Goal: Information Seeking & Learning: Learn about a topic

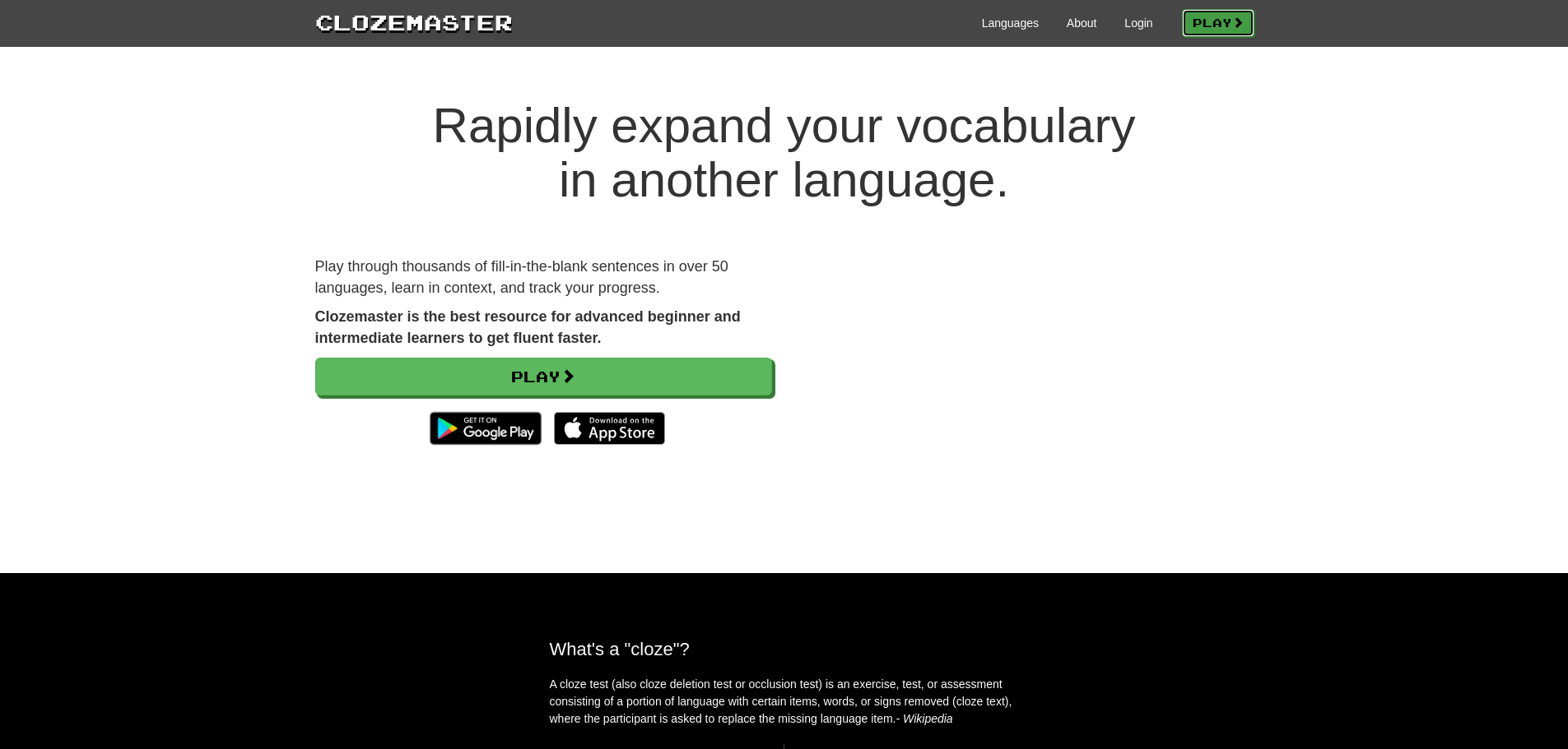
click at [1225, 33] on link "Play" at bounding box center [1219, 23] width 73 height 28
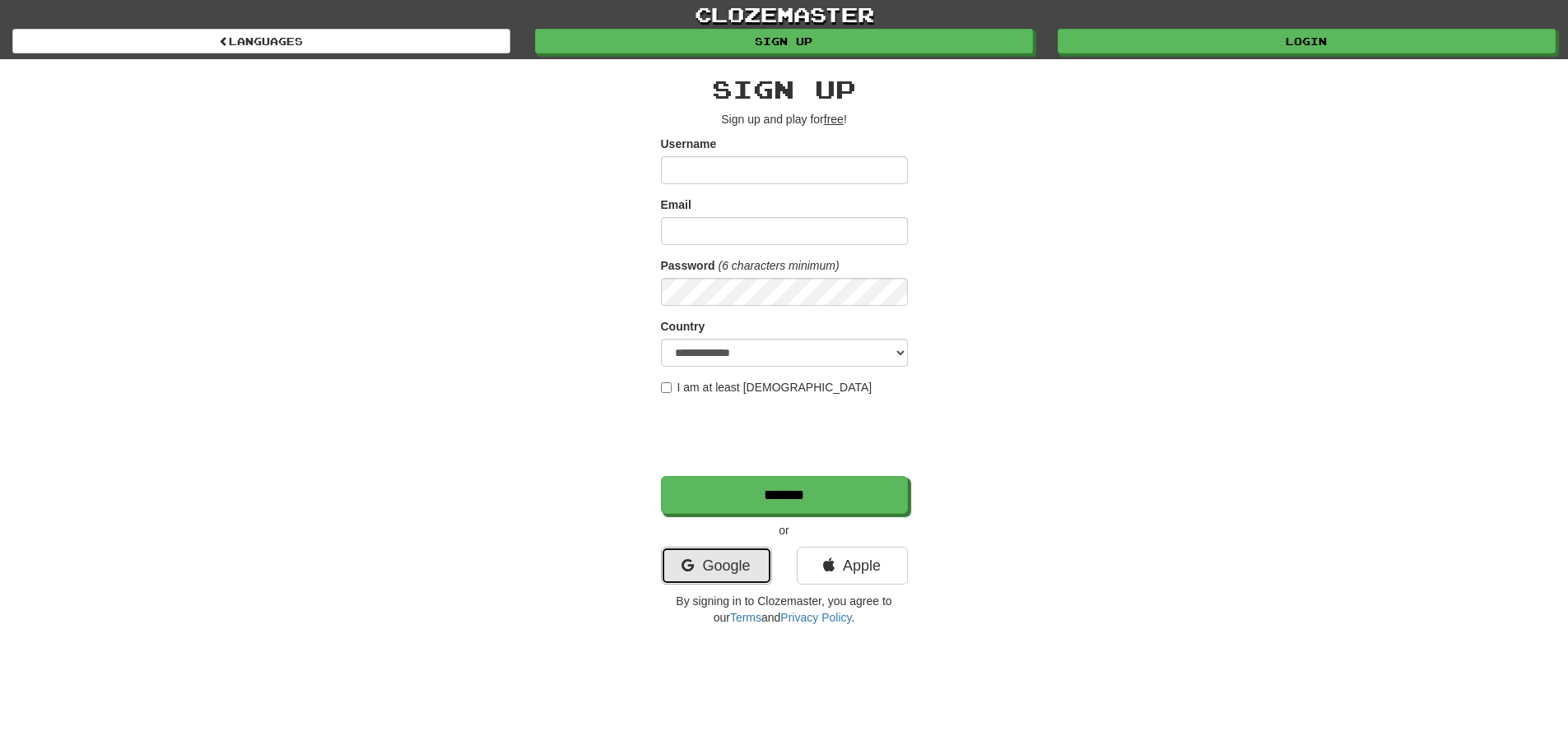
click at [710, 574] on link "Google" at bounding box center [716, 566] width 111 height 38
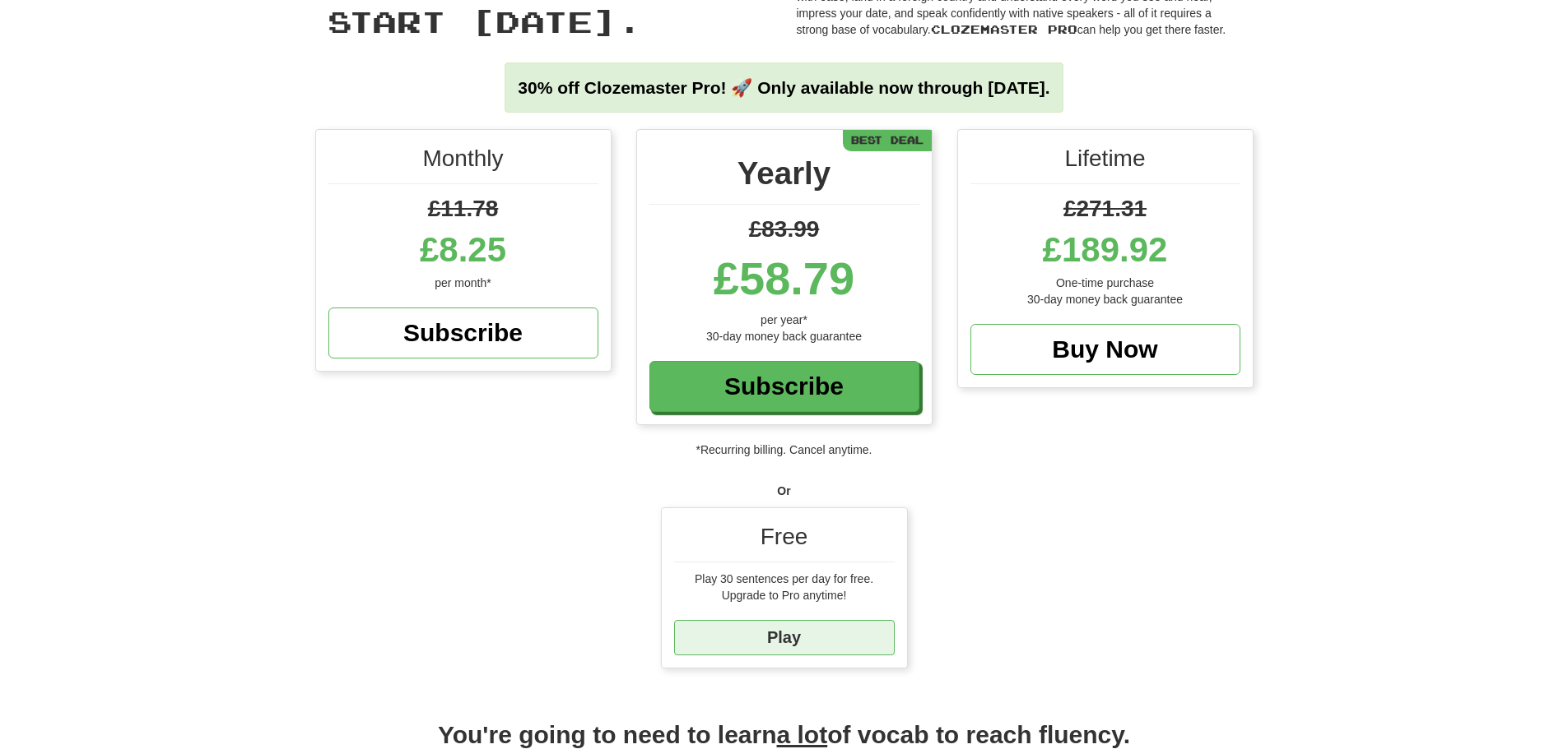
scroll to position [82, 0]
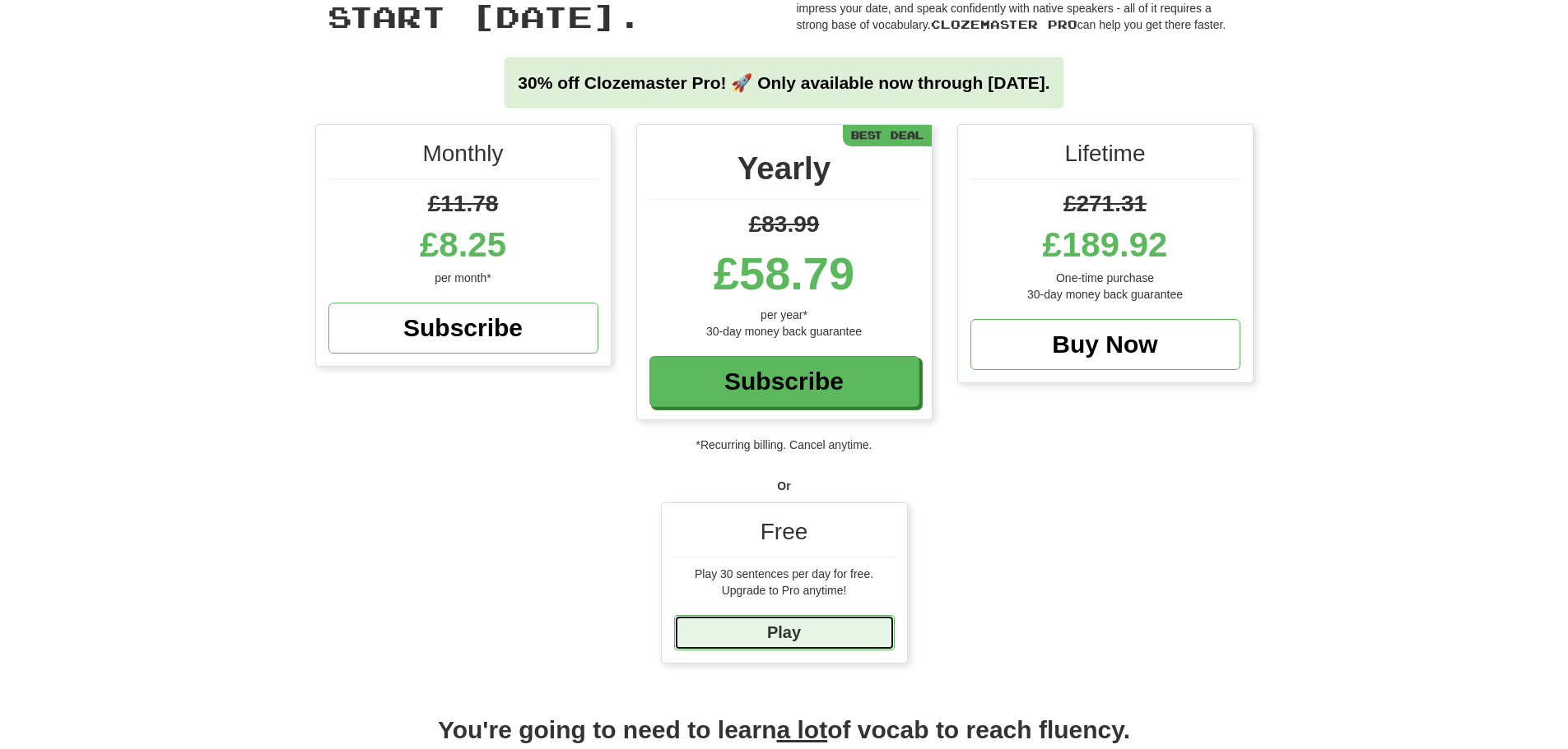
click at [818, 631] on link "Play" at bounding box center [784, 633] width 221 height 35
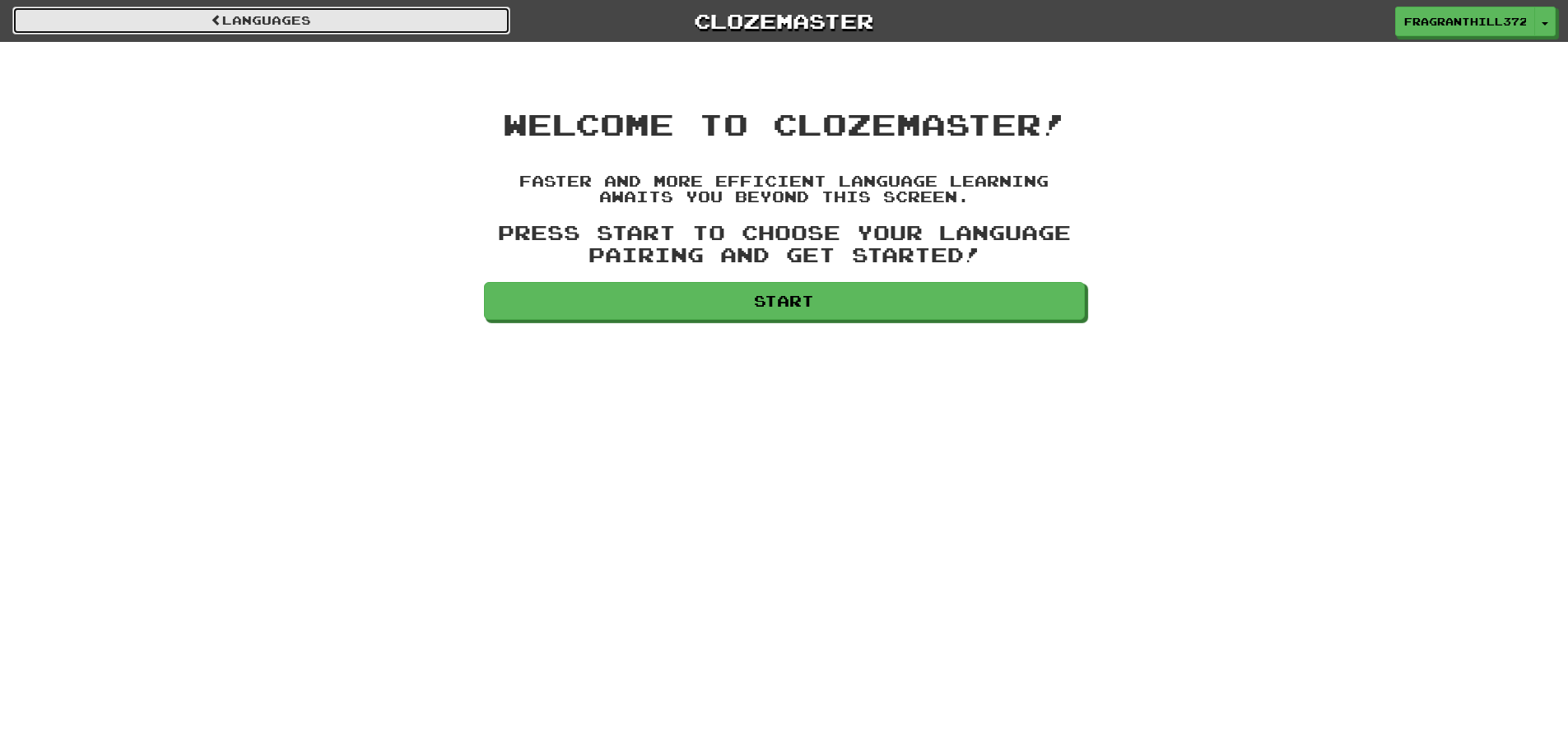
click at [286, 16] on link "Languages" at bounding box center [261, 20] width 498 height 28
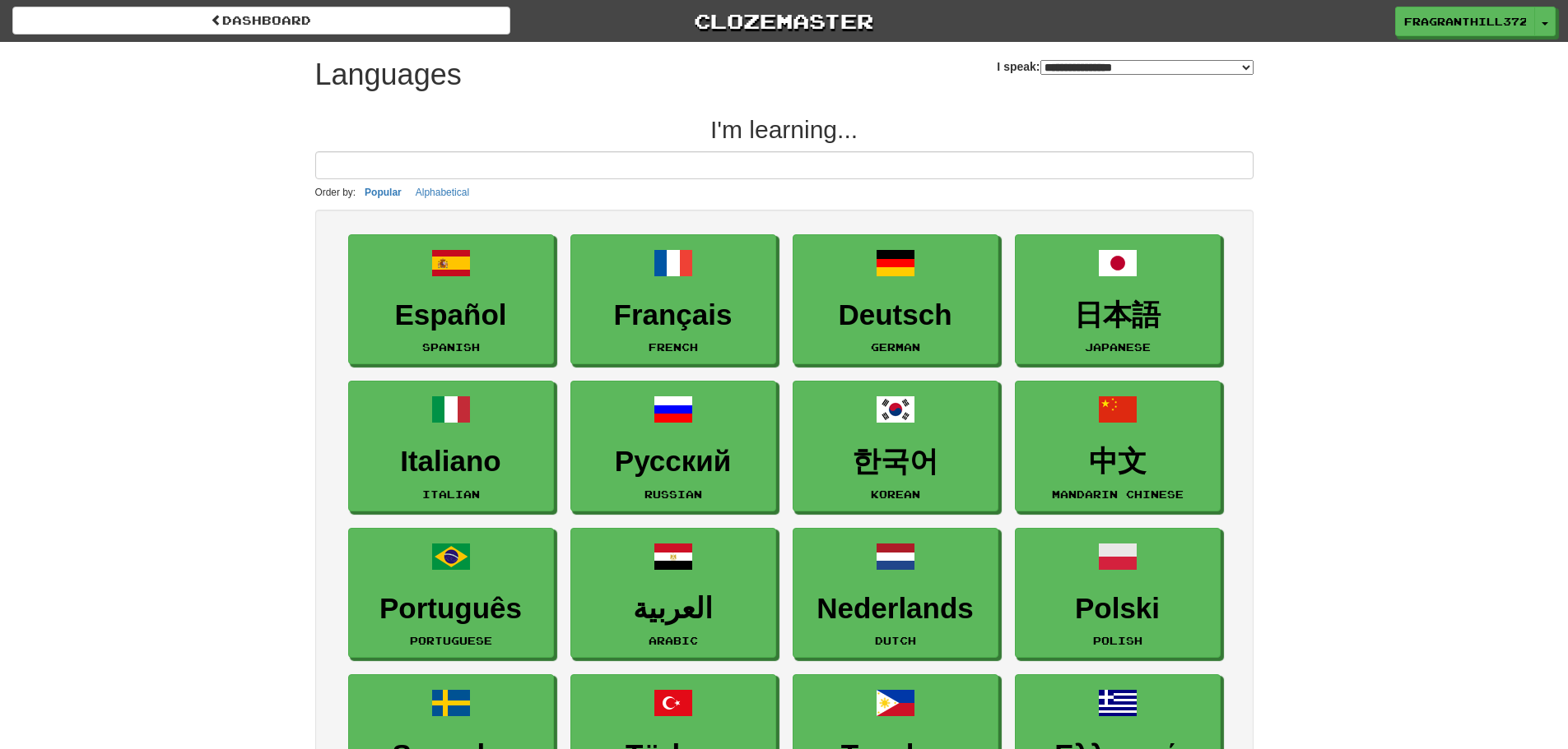
select select "*******"
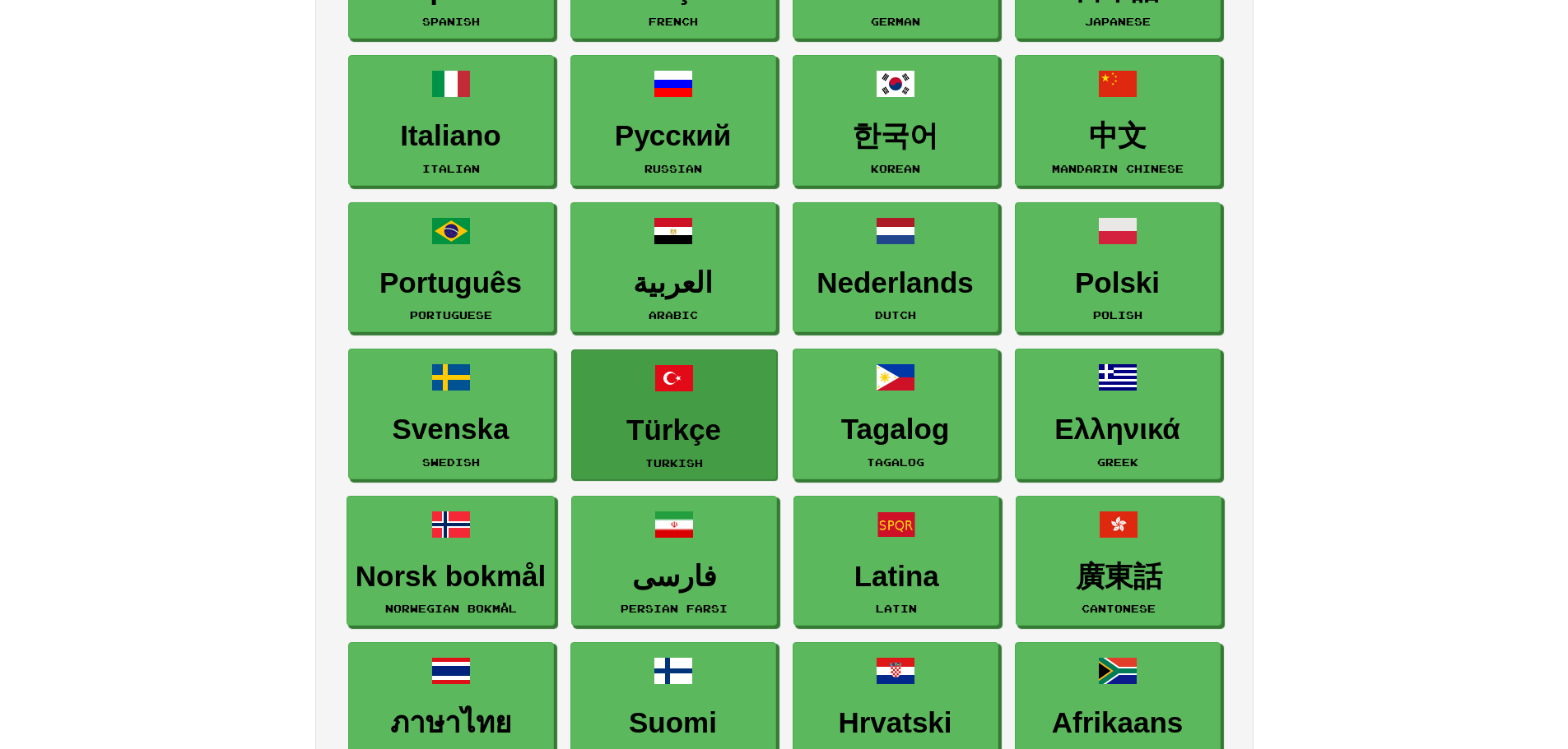
scroll to position [329, 0]
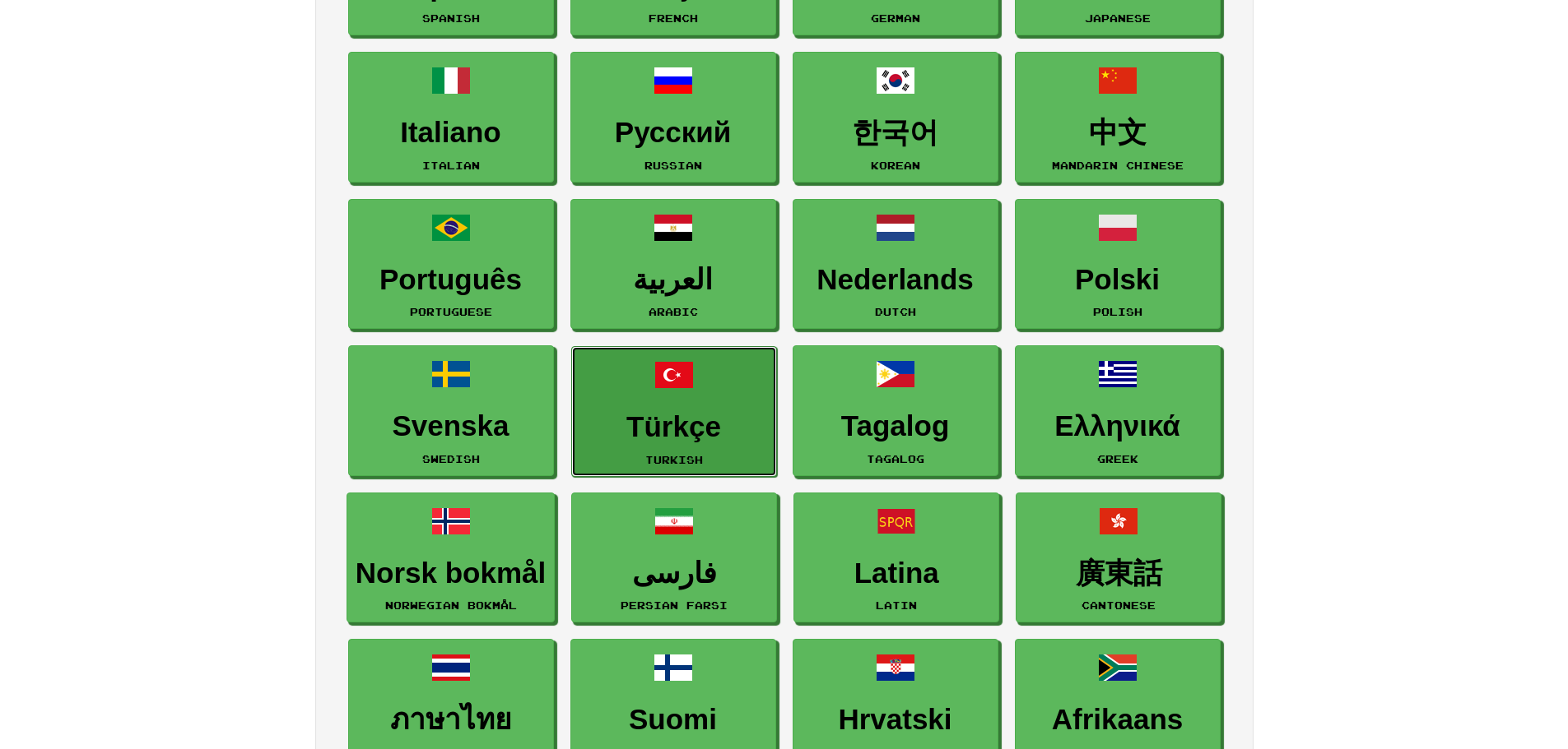
click at [715, 378] on link "Türkçe Turkish" at bounding box center [674, 412] width 206 height 131
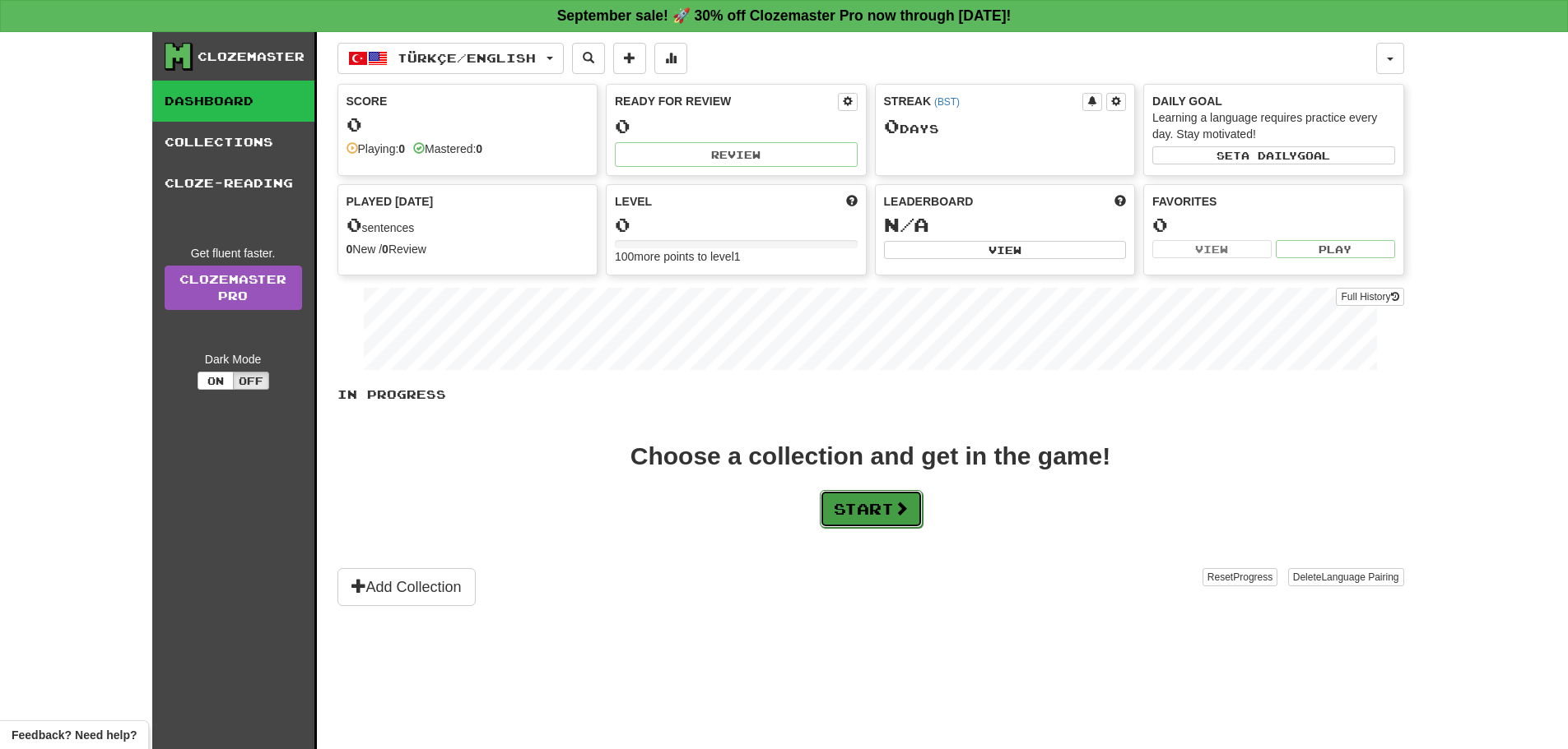
click at [902, 492] on button "Start" at bounding box center [871, 509] width 103 height 38
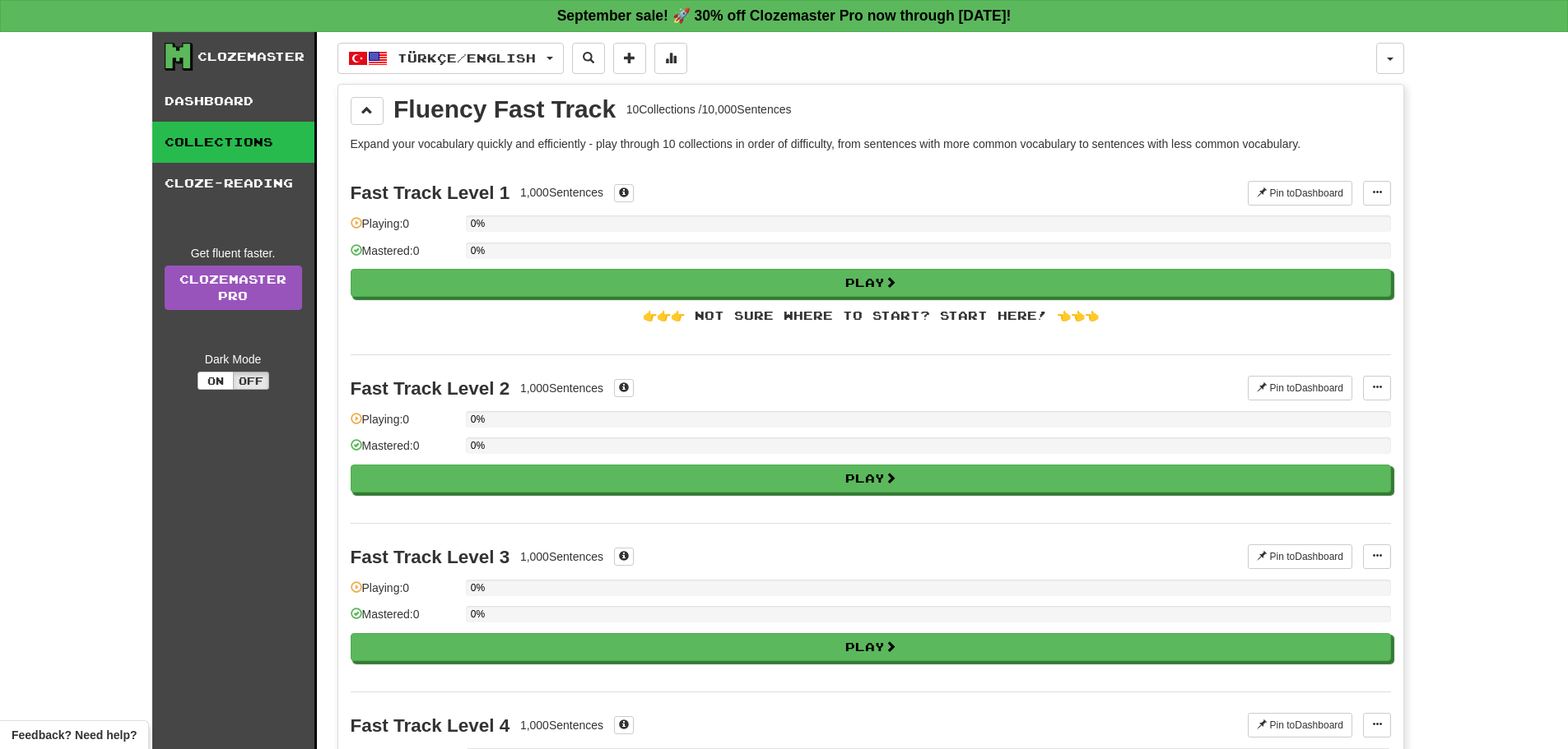
click at [944, 269] on div "Play" at bounding box center [870, 283] width 1040 height 28
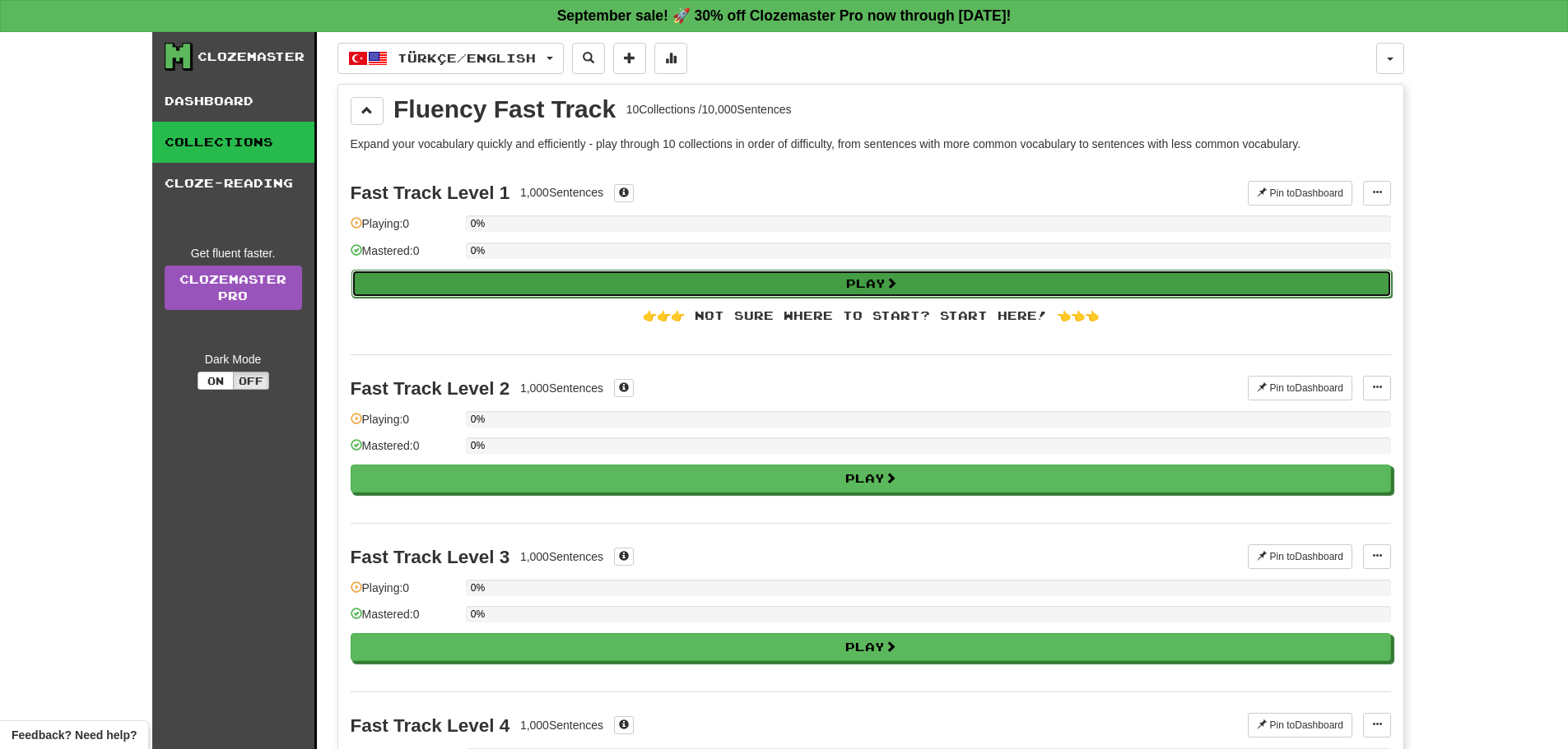
click at [873, 288] on button "Play" at bounding box center [871, 284] width 1040 height 28
select select "**"
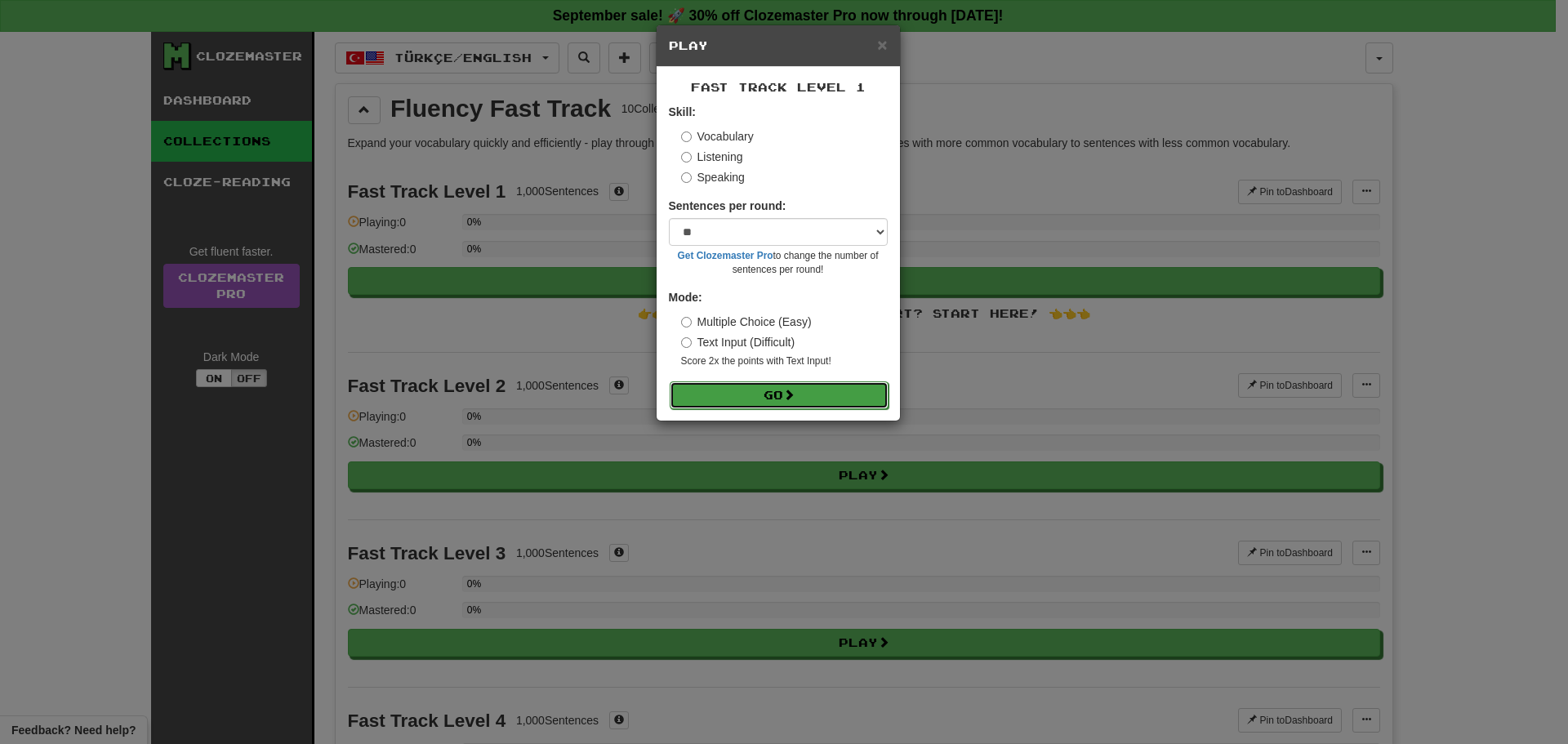
click at [861, 391] on button "Go" at bounding box center [779, 395] width 219 height 28
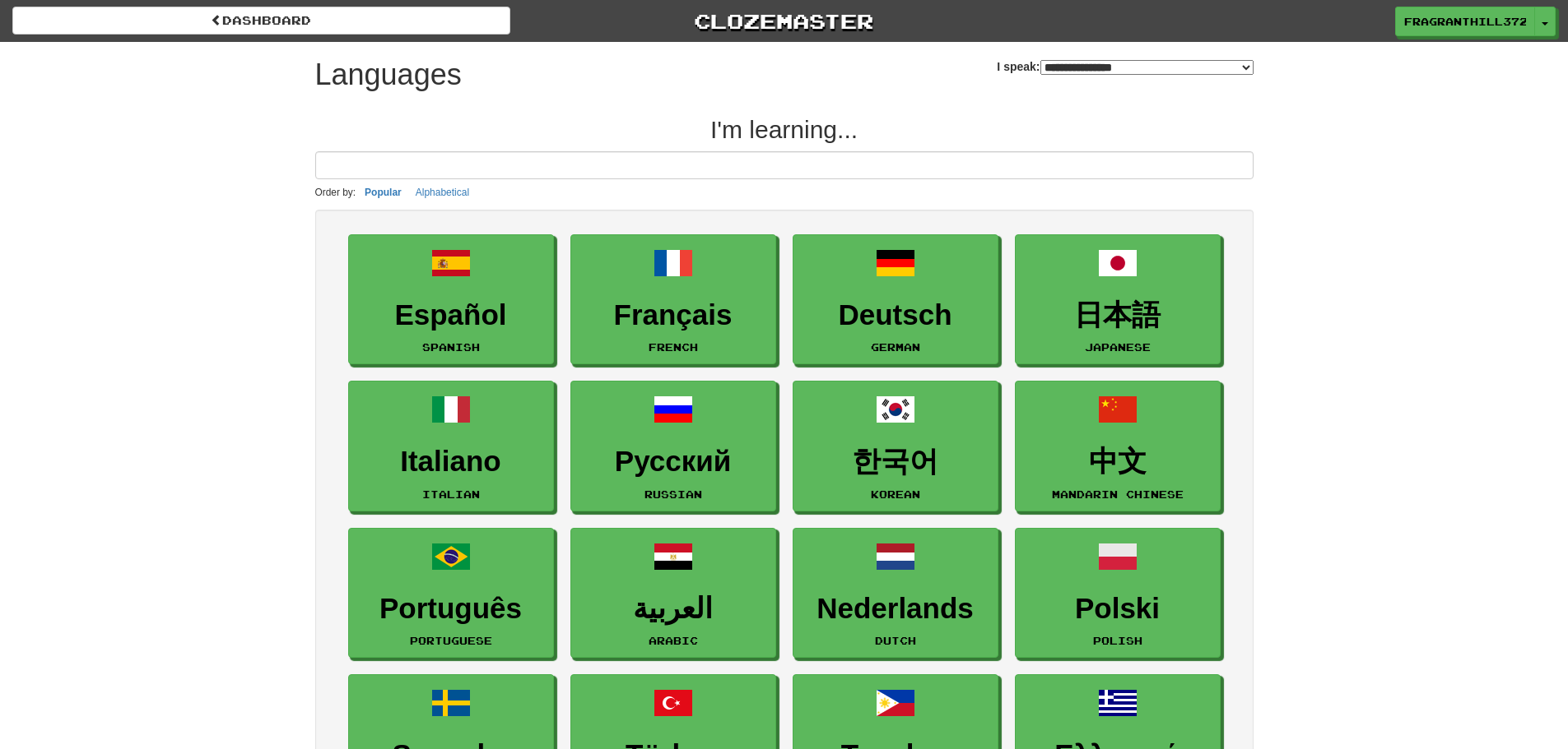
select select "*******"
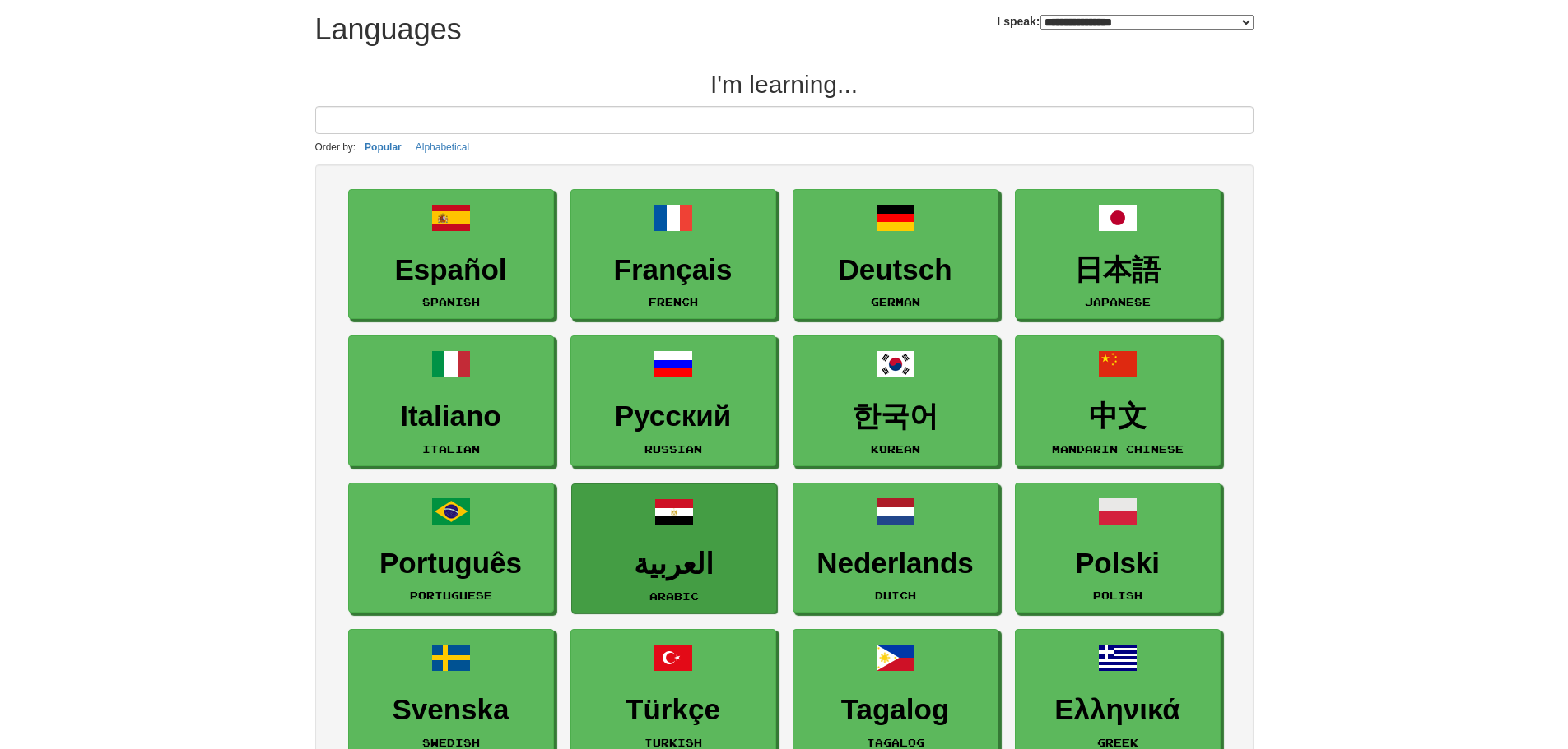
scroll to position [165, 0]
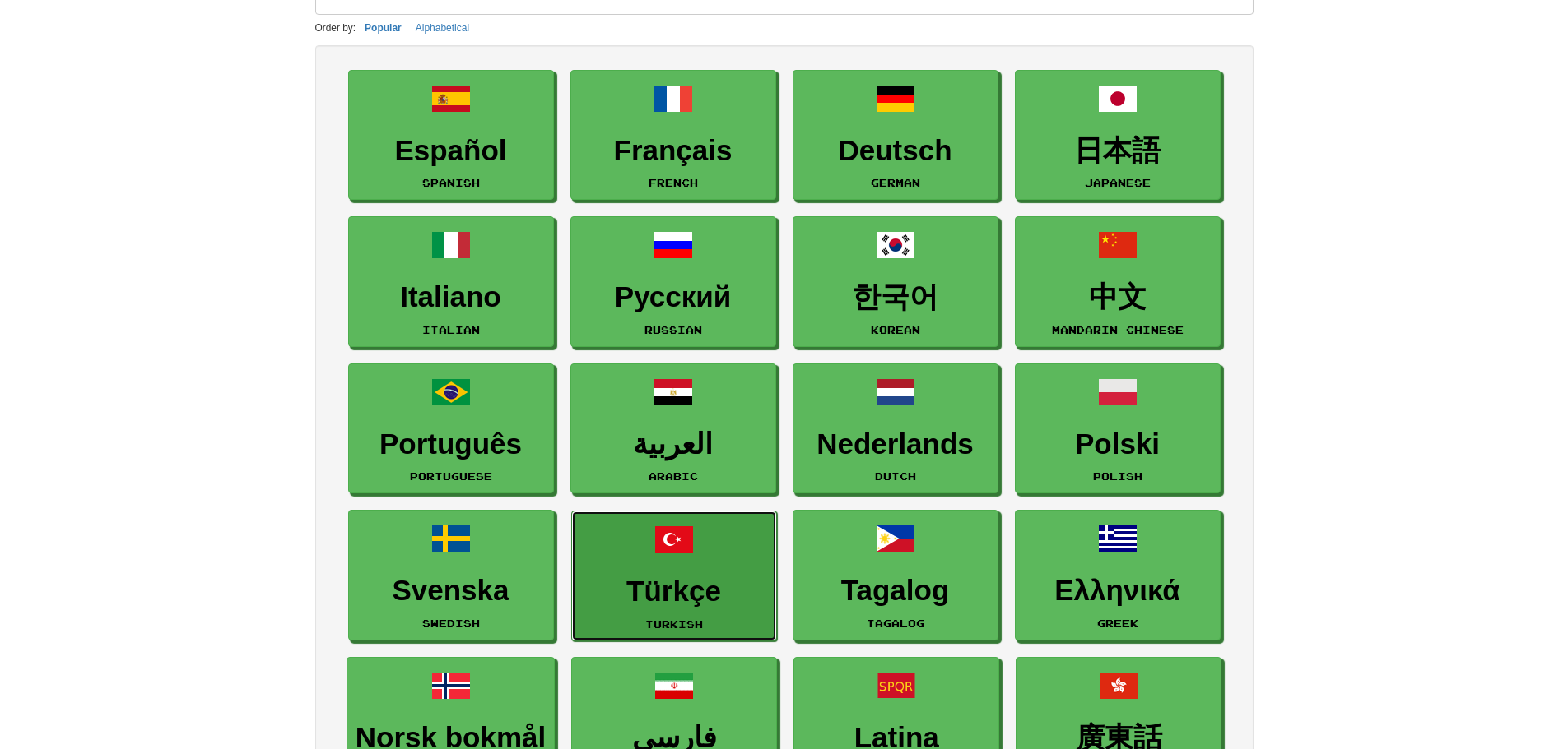
click at [712, 598] on h3 "Türkçe" at bounding box center [674, 592] width 188 height 32
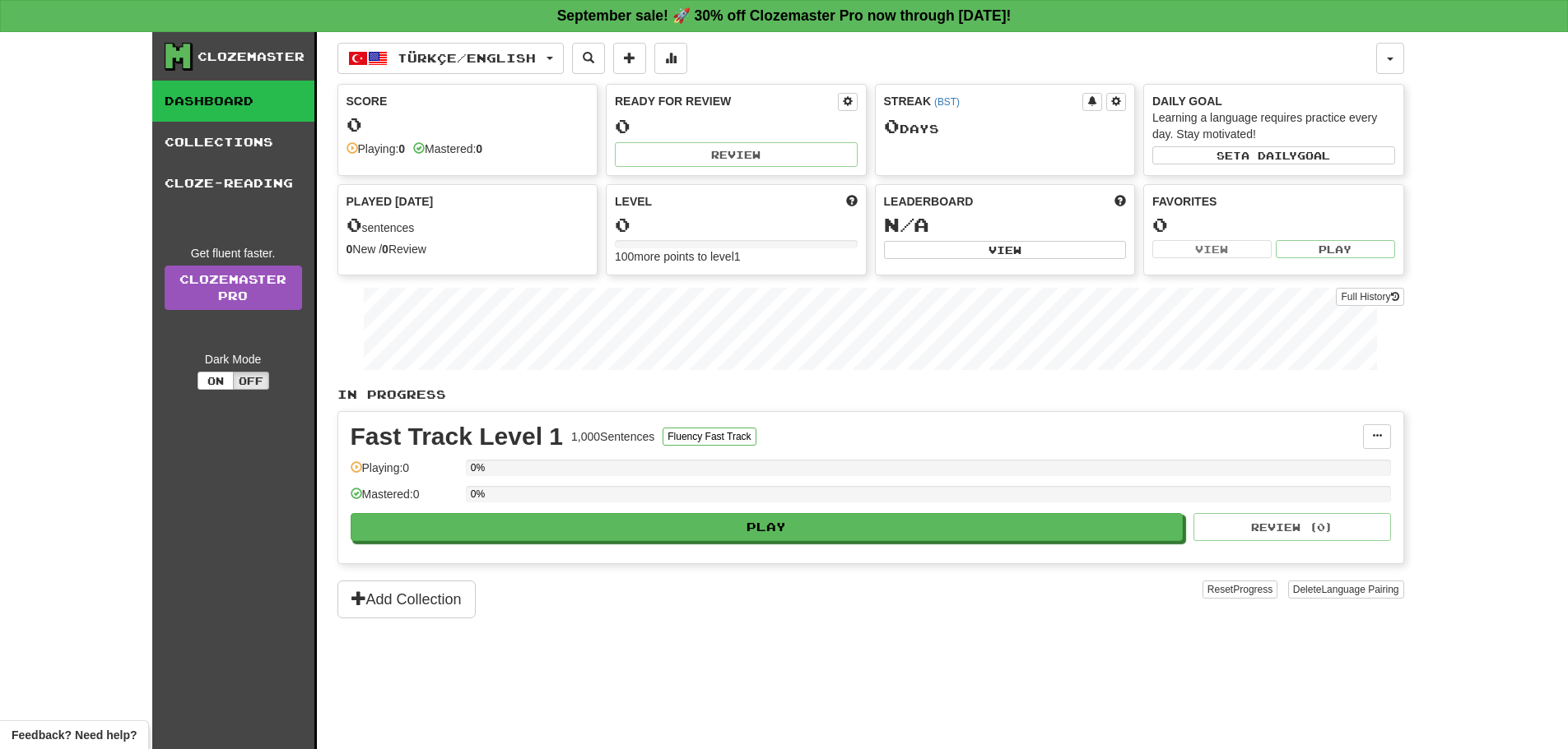
click at [247, 101] on link "Dashboard" at bounding box center [233, 101] width 162 height 41
click at [263, 141] on link "Collections" at bounding box center [233, 142] width 162 height 41
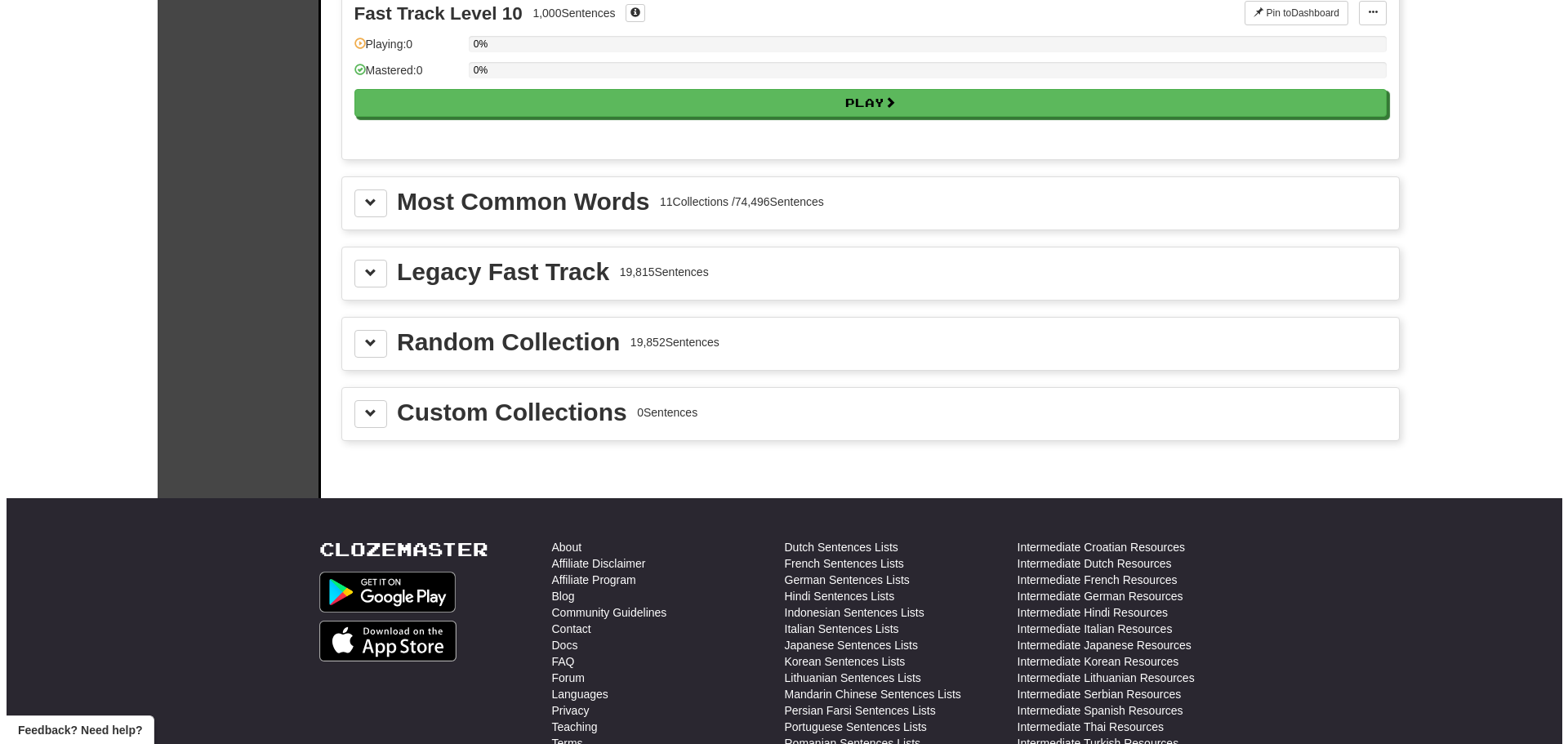
scroll to position [1679, 0]
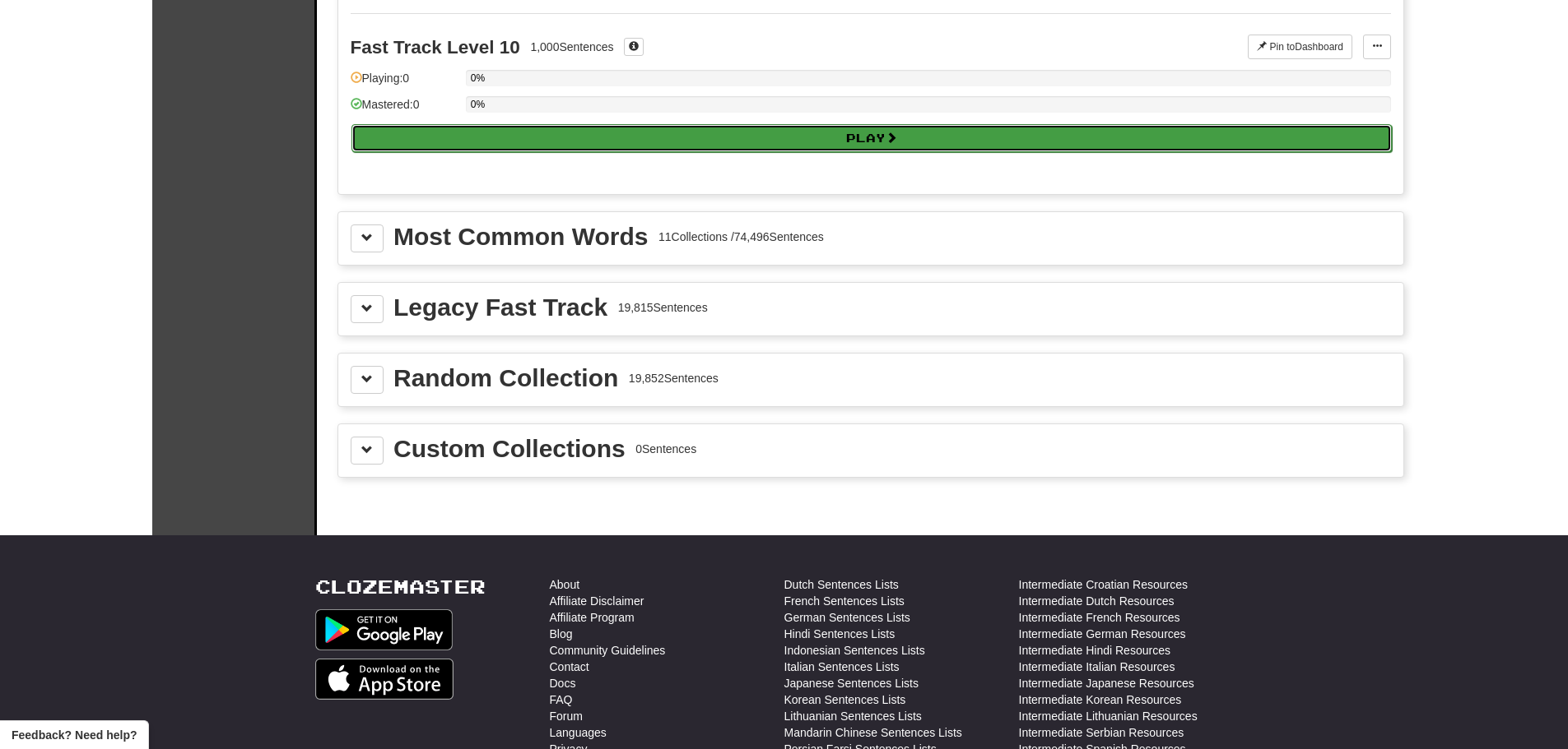
click at [578, 130] on button "Play" at bounding box center [871, 138] width 1040 height 28
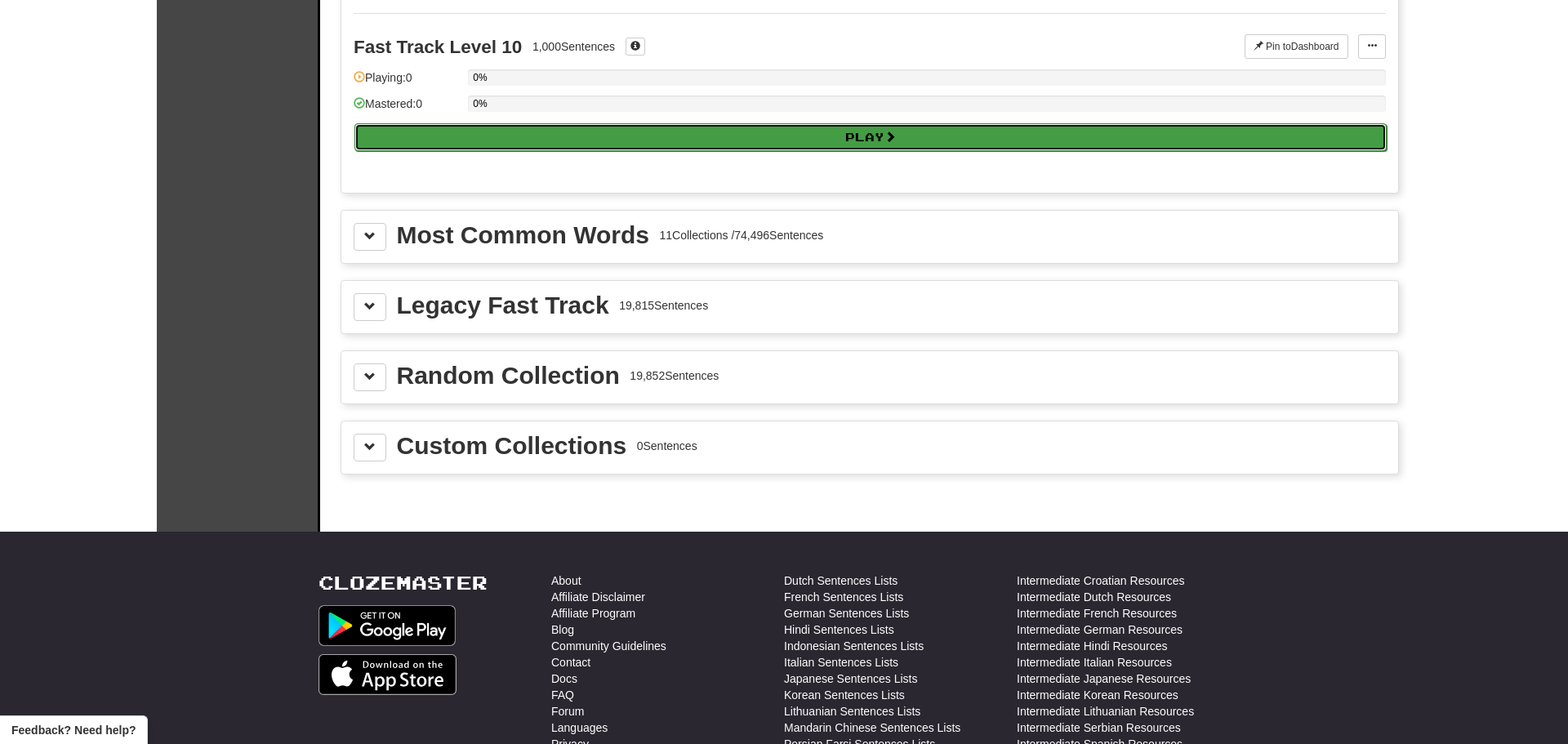
select select "**"
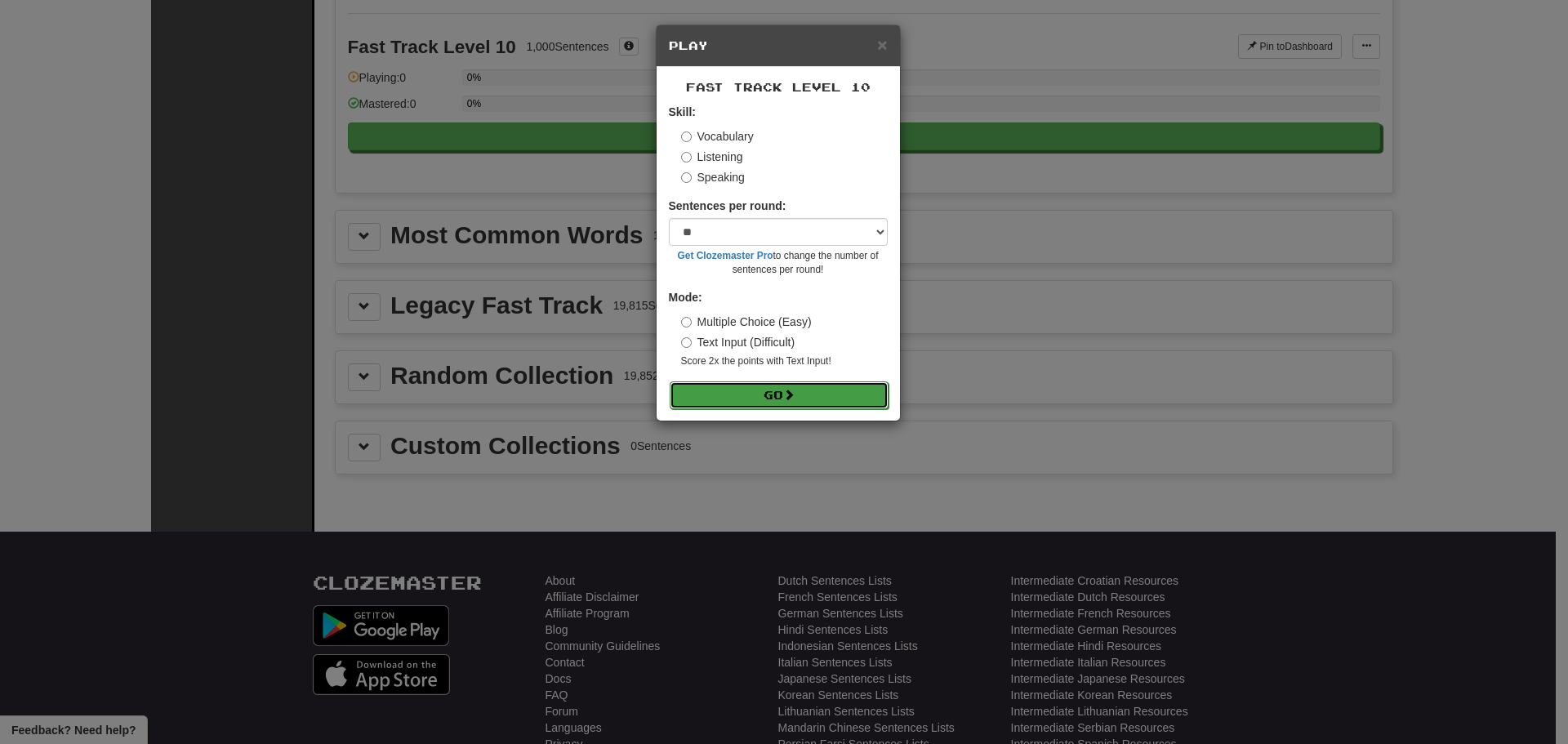
click at [832, 392] on button "Go" at bounding box center [779, 395] width 219 height 28
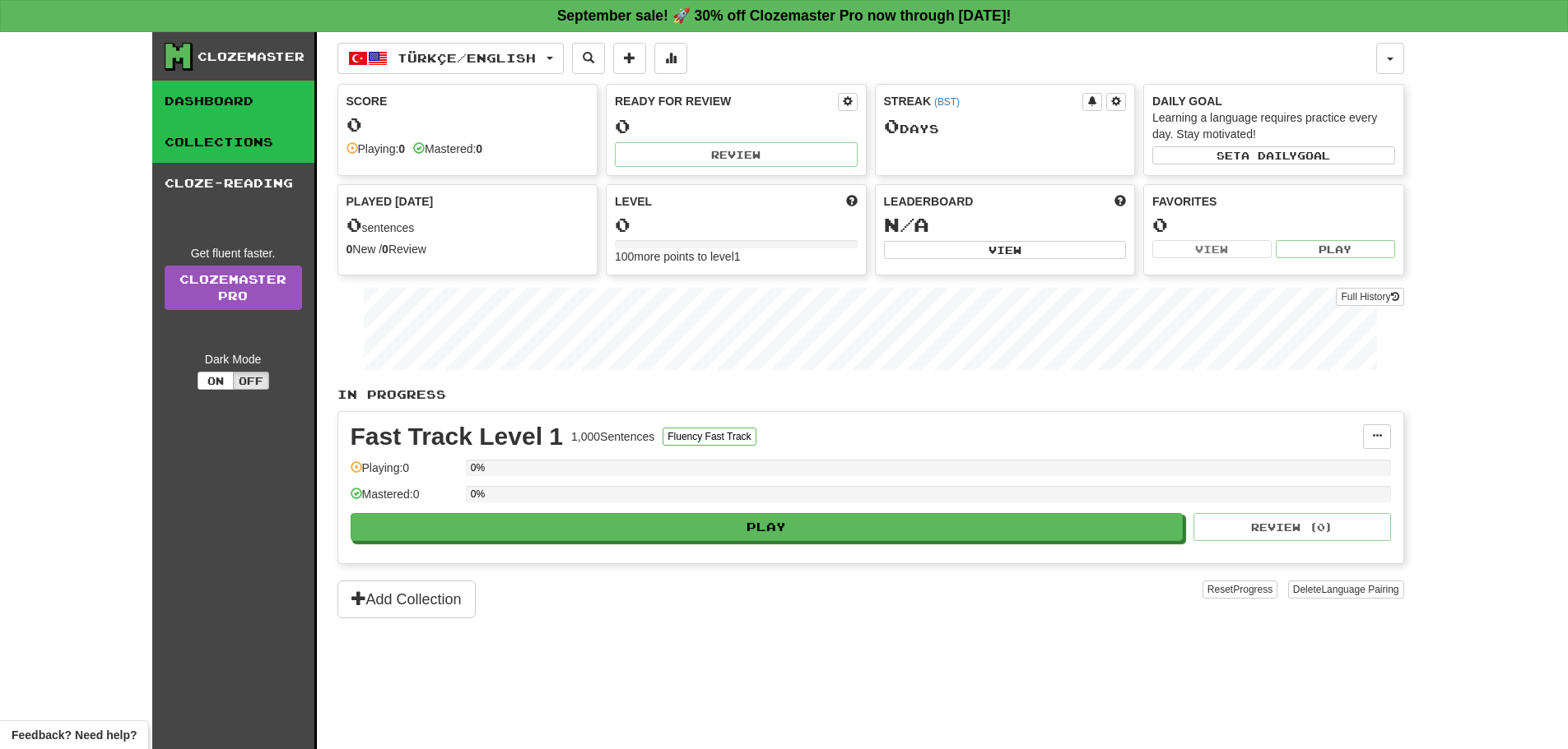
click at [247, 129] on link "Collections" at bounding box center [233, 142] width 162 height 41
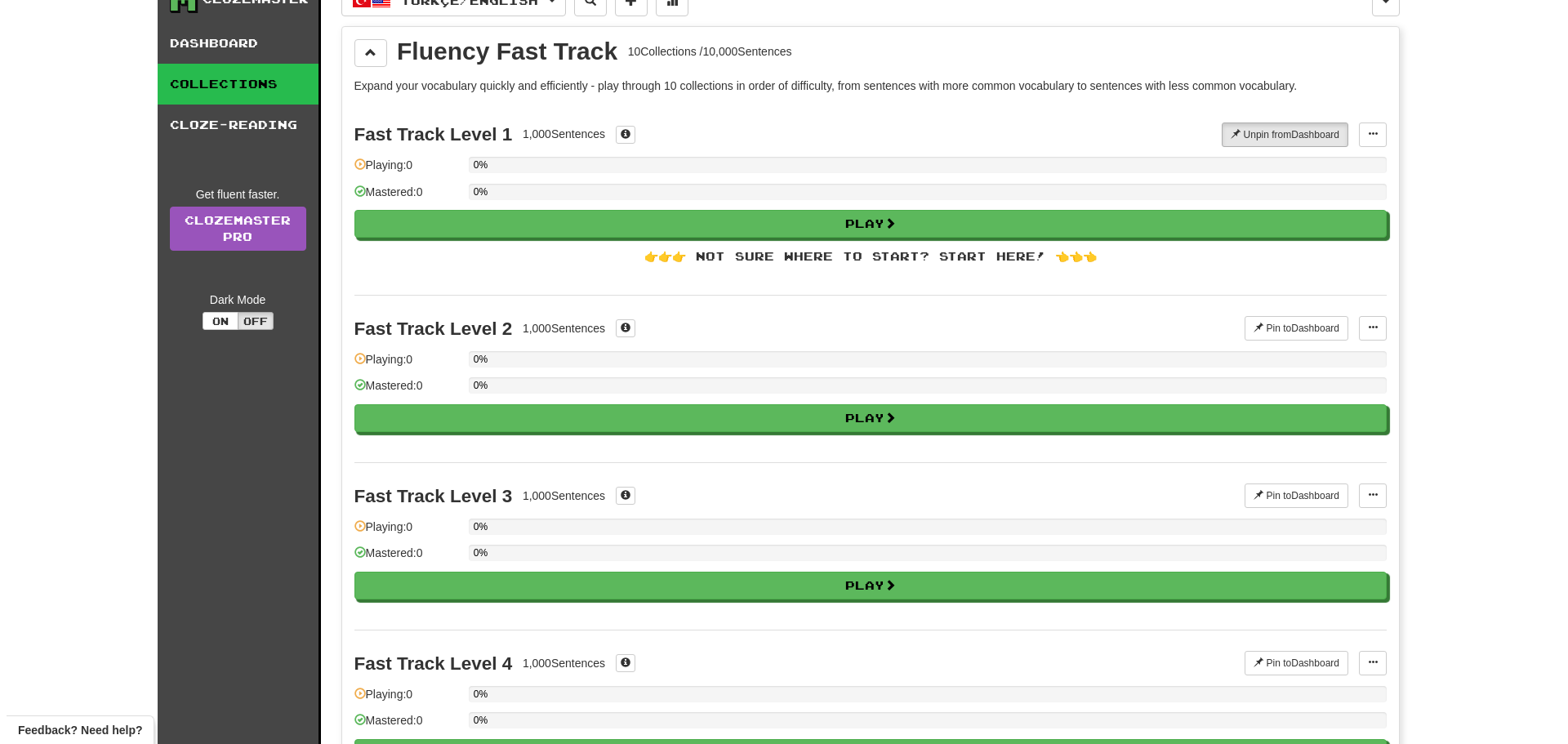
scroll to position [245, 0]
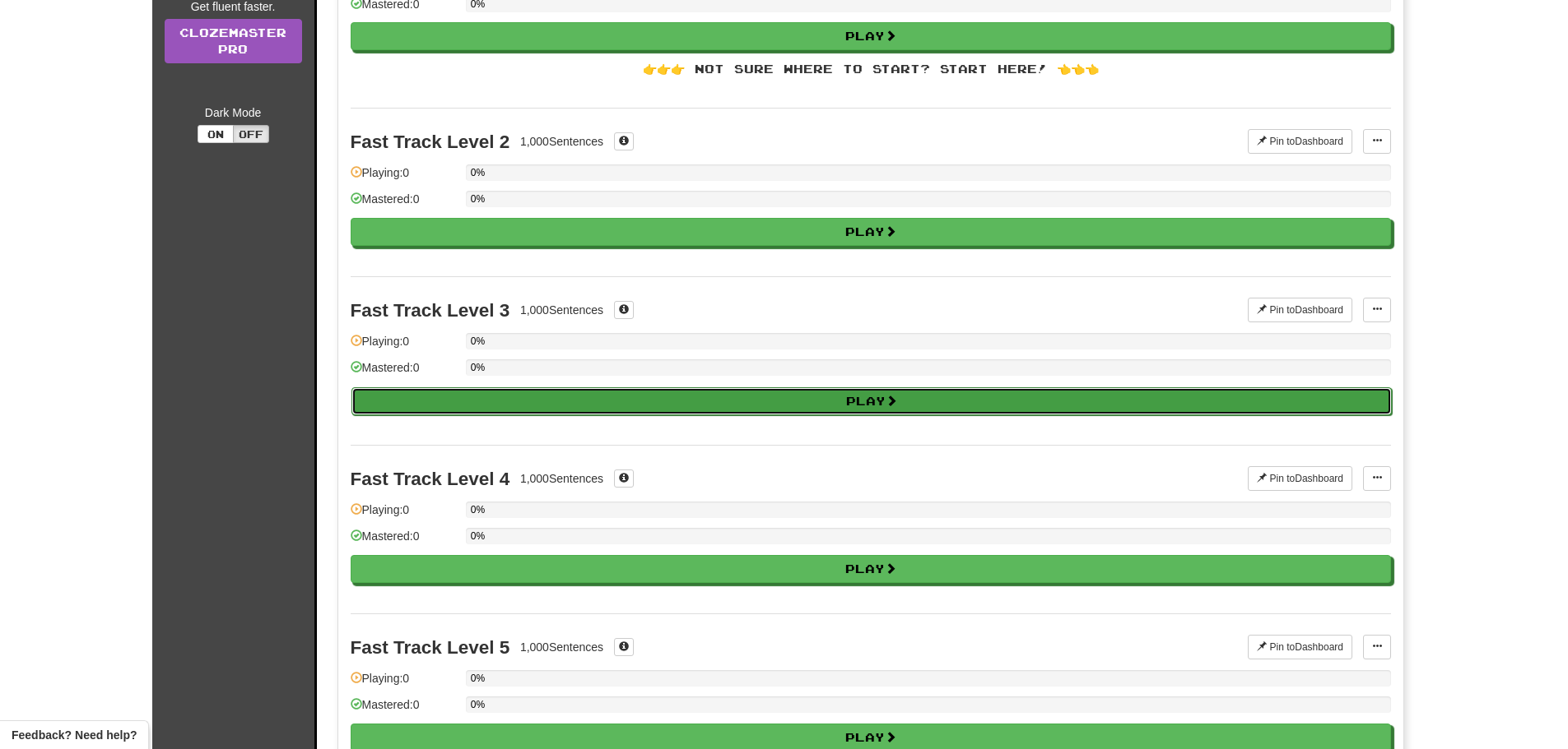
click at [700, 397] on button "Play" at bounding box center [871, 402] width 1040 height 28
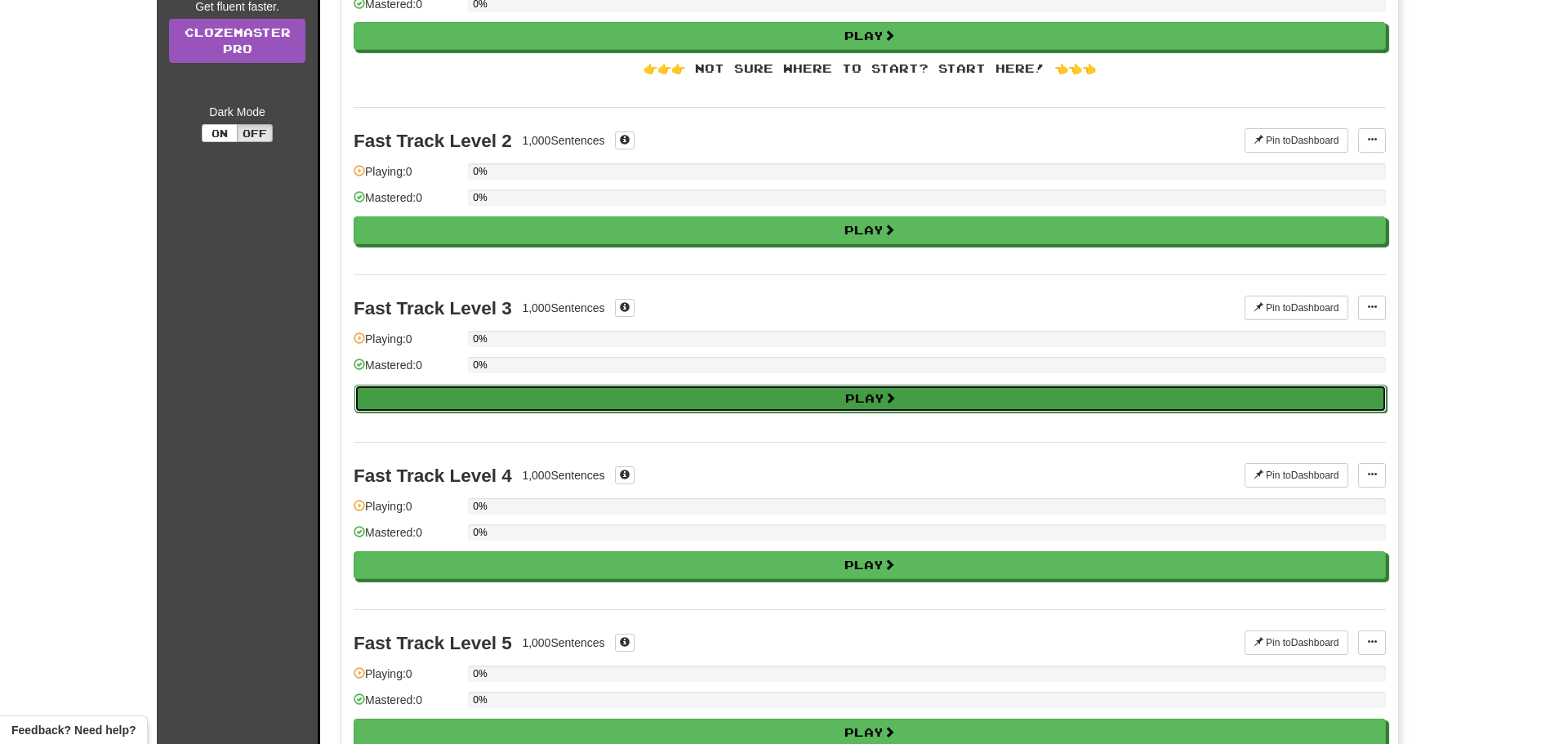
select select "**"
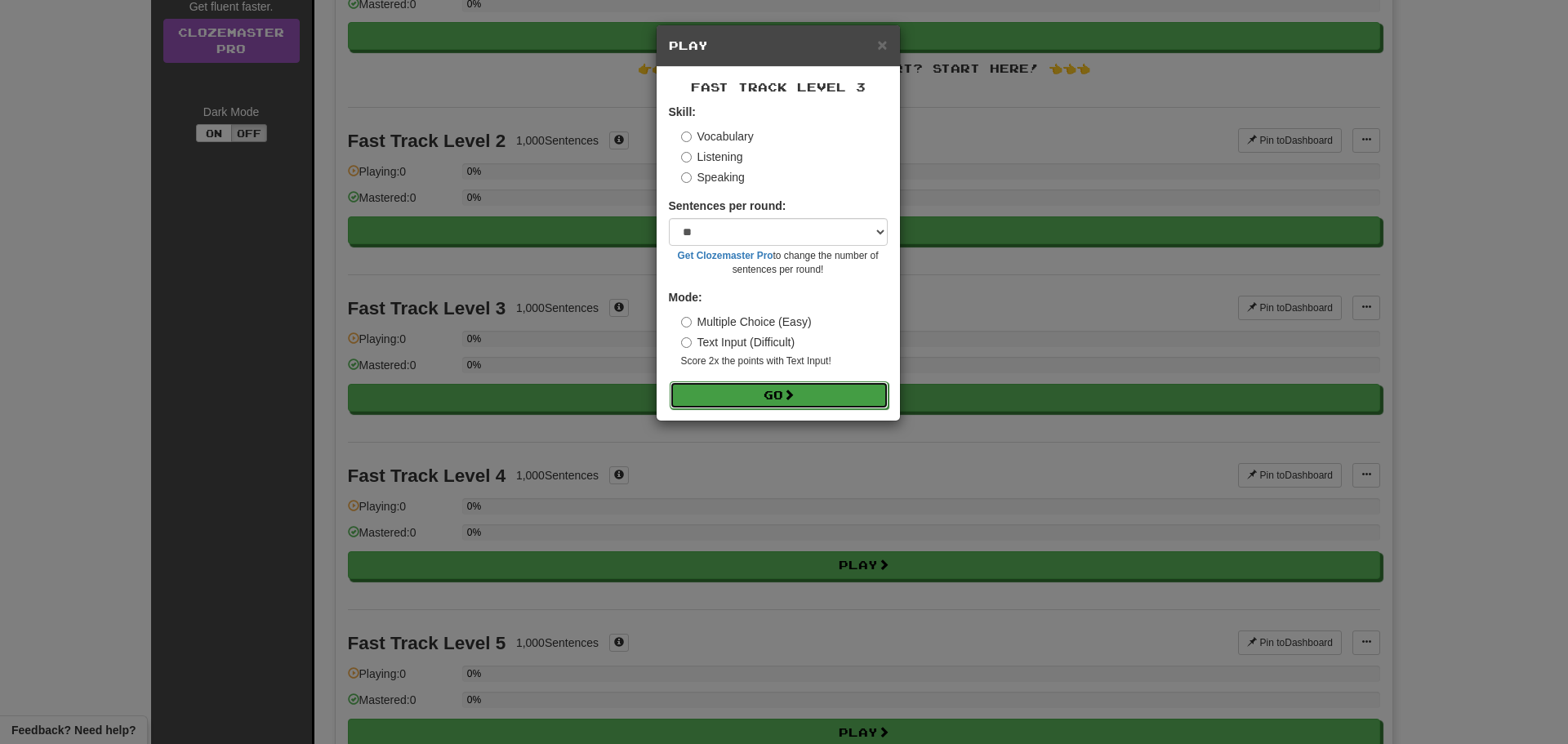
click at [732, 392] on button "Go" at bounding box center [779, 395] width 219 height 28
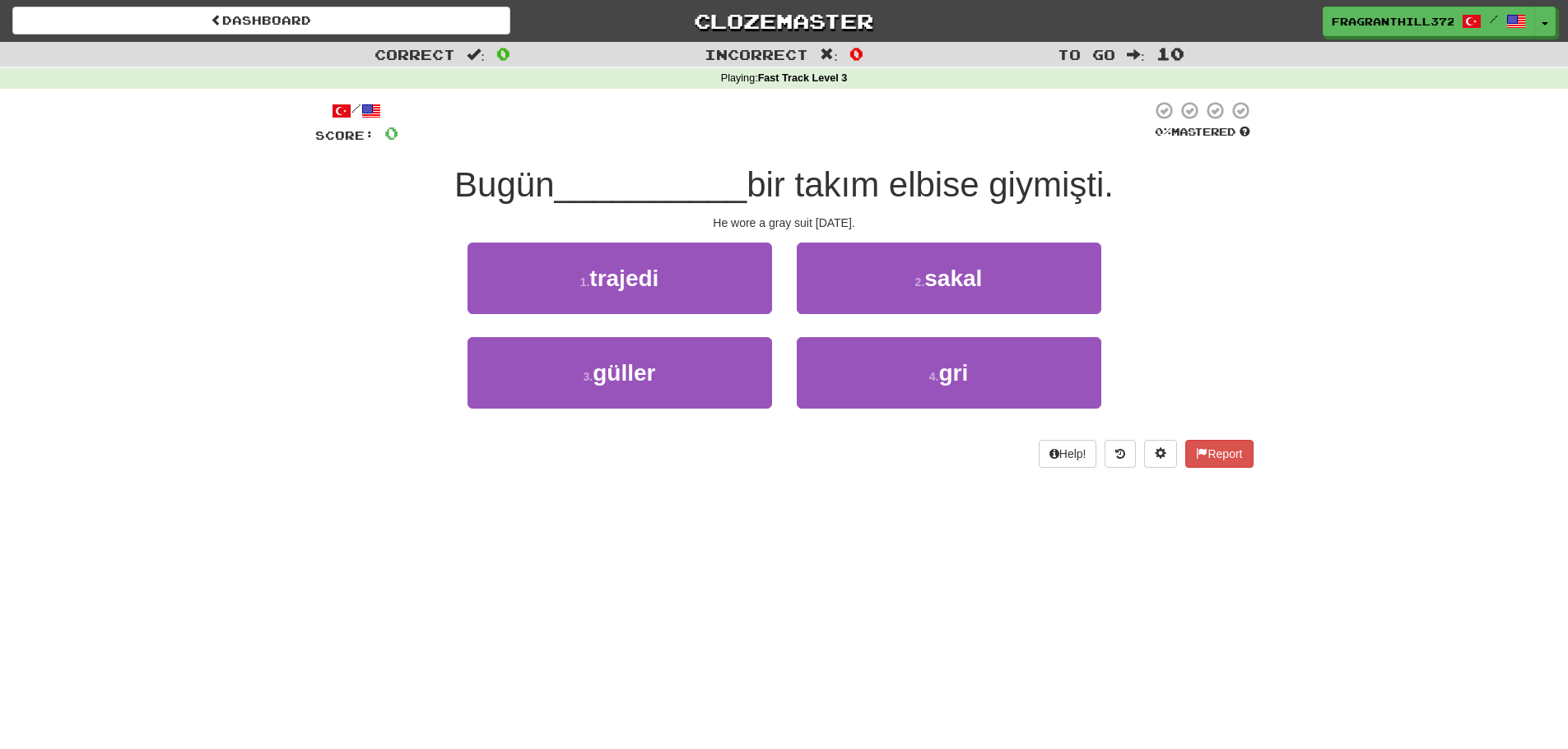
click at [1048, 181] on span "bir takım elbise giymişti." at bounding box center [930, 185] width 367 height 39
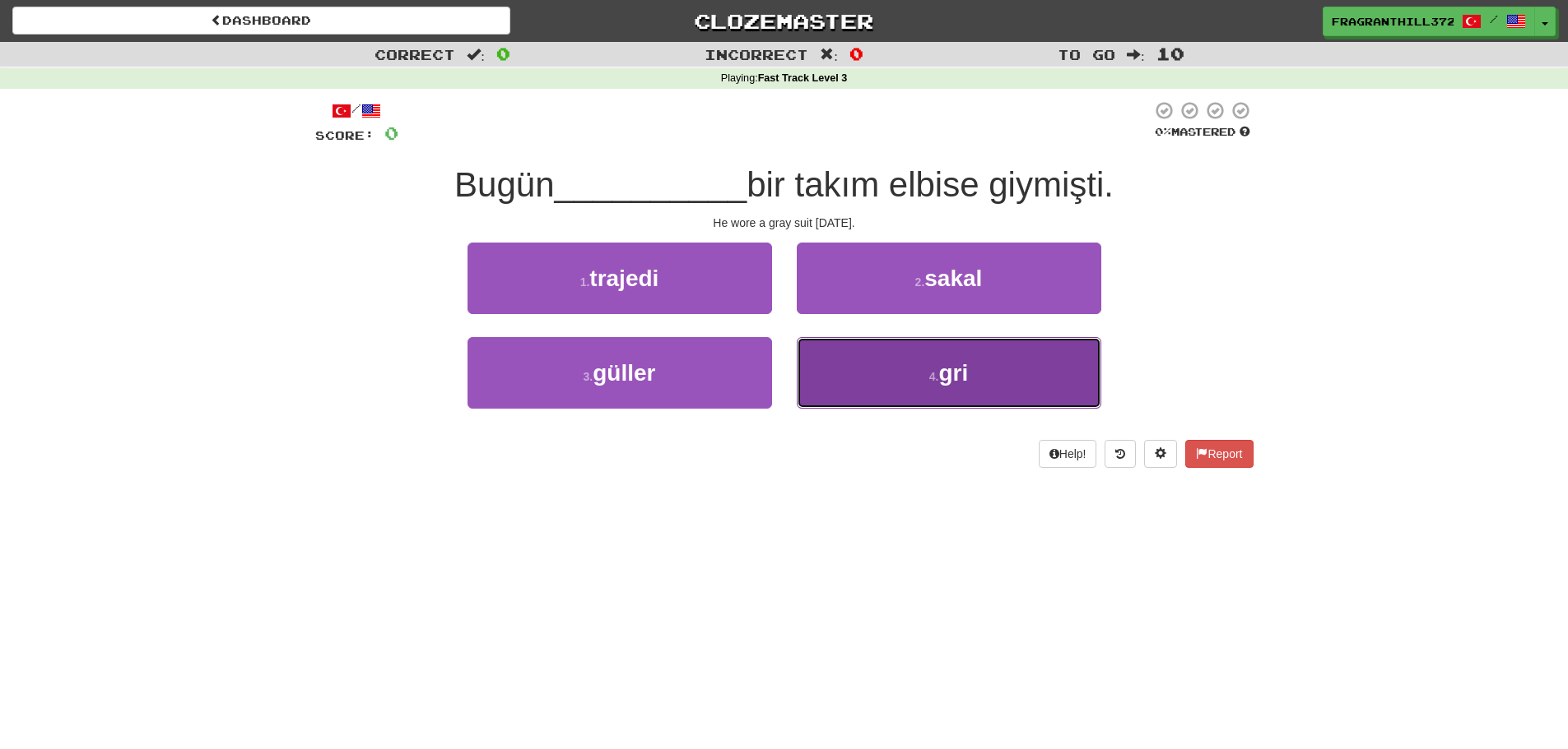
click at [962, 363] on span "gri" at bounding box center [953, 372] width 29 height 26
